Goal: Navigation & Orientation: Find specific page/section

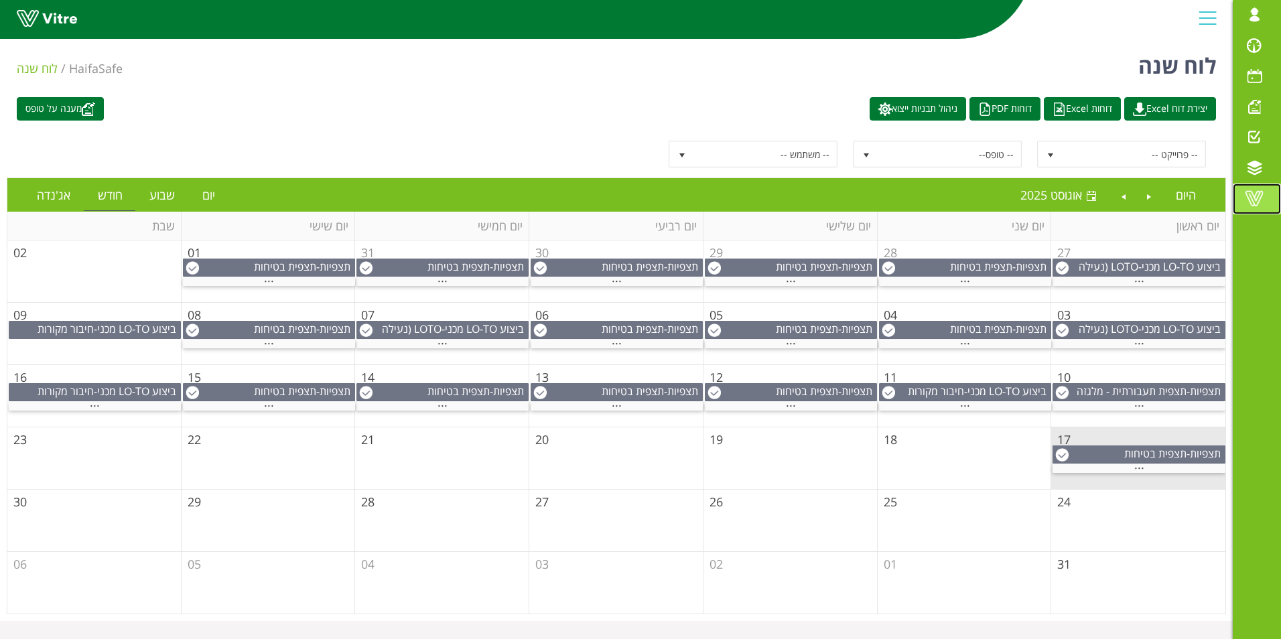
click at [1259, 203] on span at bounding box center [1253, 198] width 33 height 16
